Goal: Information Seeking & Learning: Learn about a topic

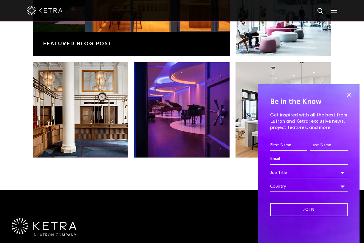
scroll to position [1082, 0]
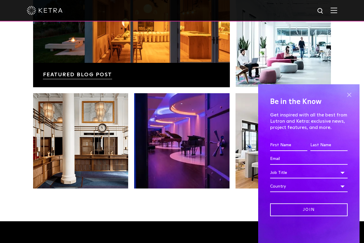
click at [348, 94] on span at bounding box center [348, 94] width 9 height 9
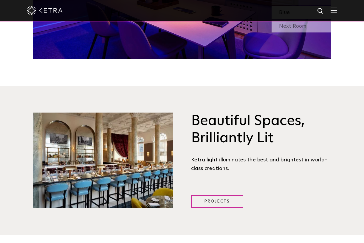
scroll to position [532, 0]
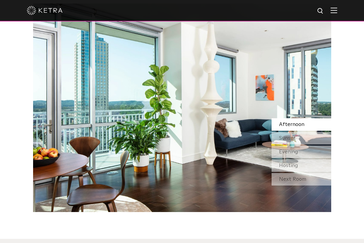
click at [335, 10] on img at bounding box center [333, 10] width 7 height 6
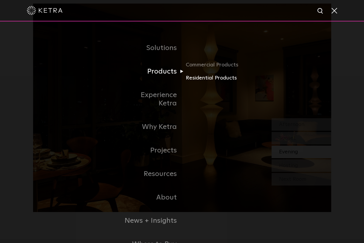
click at [204, 76] on link "Residential Products" at bounding box center [213, 78] width 57 height 9
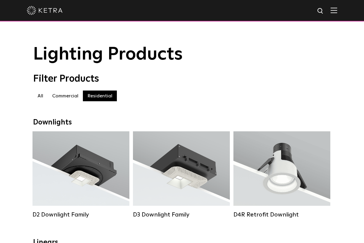
click at [332, 12] on img at bounding box center [333, 10] width 7 height 6
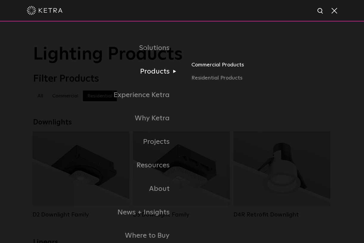
click at [214, 66] on link "Commercial Products" at bounding box center [260, 67] width 139 height 13
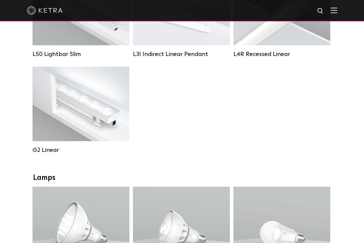
scroll to position [233, 0]
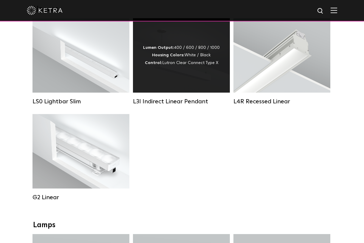
click at [190, 83] on div "Lumen Output: 400 / 600 / 800 / 1000 Housing Colors: White / Black Control: Lut…" at bounding box center [181, 55] width 97 height 74
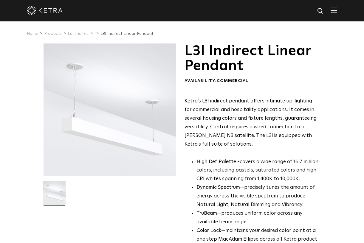
click at [54, 195] on img at bounding box center [54, 194] width 23 height 27
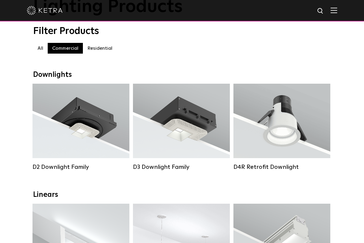
scroll to position [49, 0]
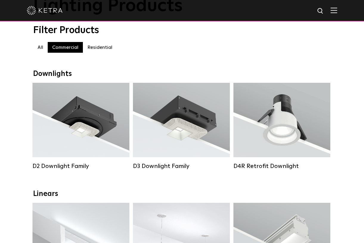
click at [96, 44] on label "Residential" at bounding box center [100, 47] width 34 height 11
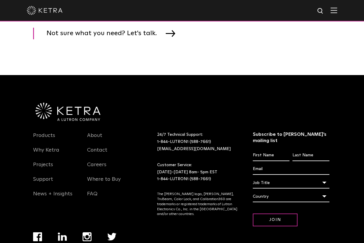
scroll to position [953, 0]
